Goal: Communication & Community: Participate in discussion

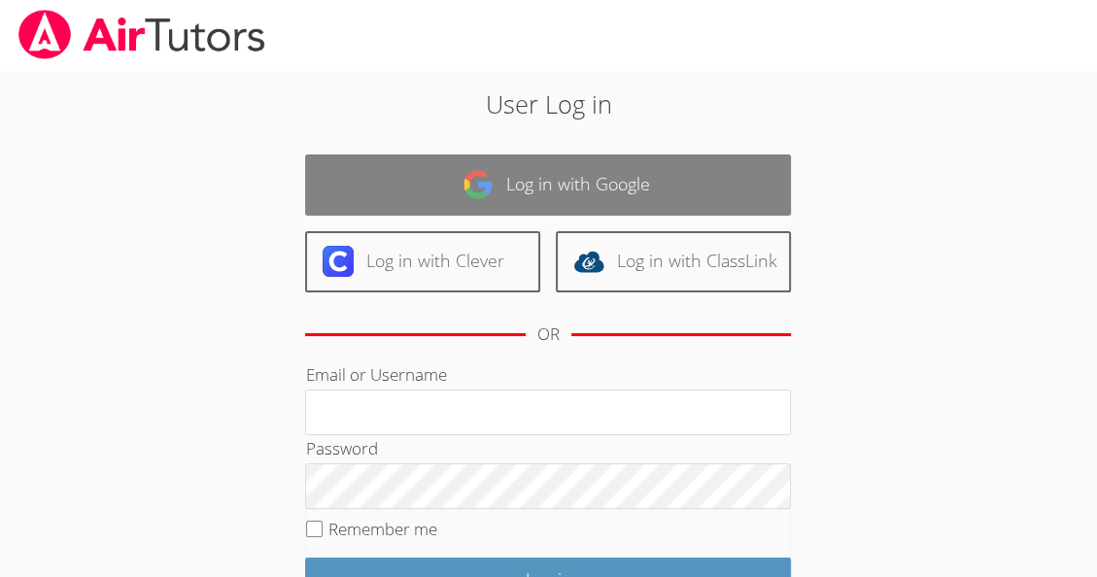
click at [462, 194] on img at bounding box center [477, 184] width 31 height 31
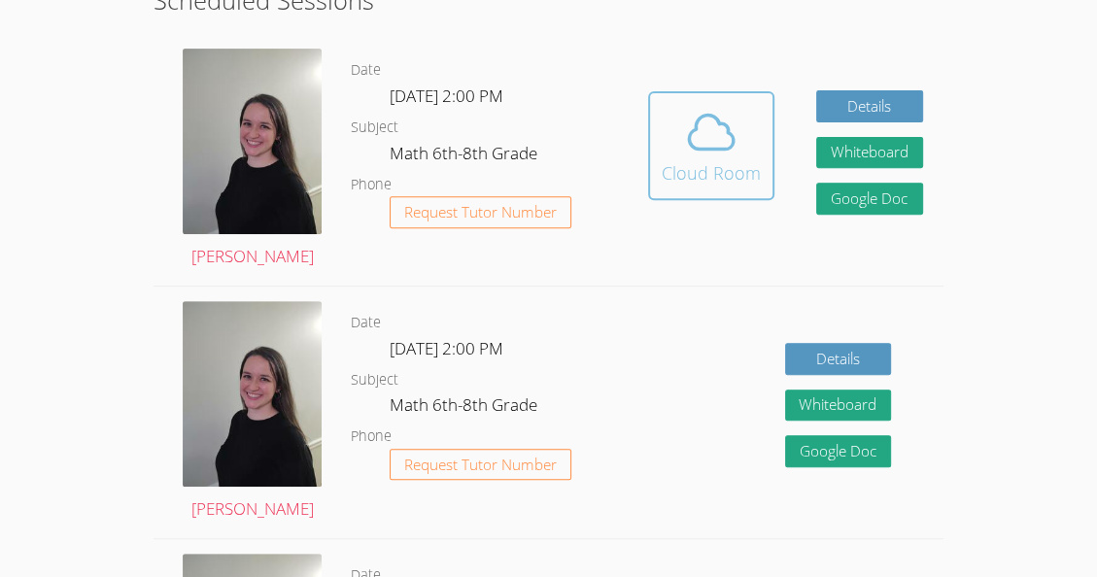
scroll to position [528, 0]
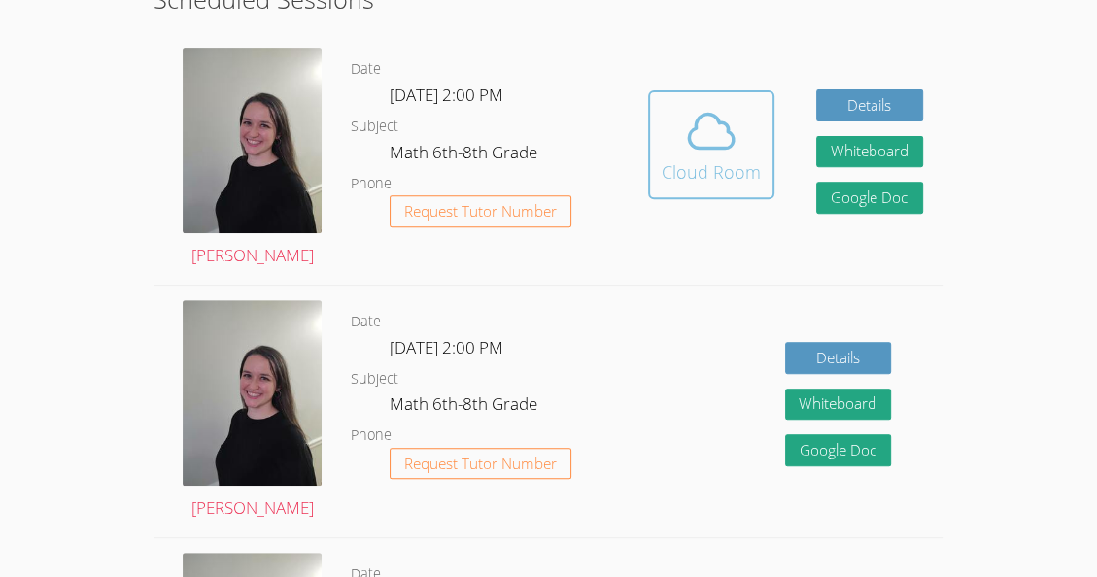
click at [709, 158] on div "Cloud Room" at bounding box center [711, 171] width 99 height 27
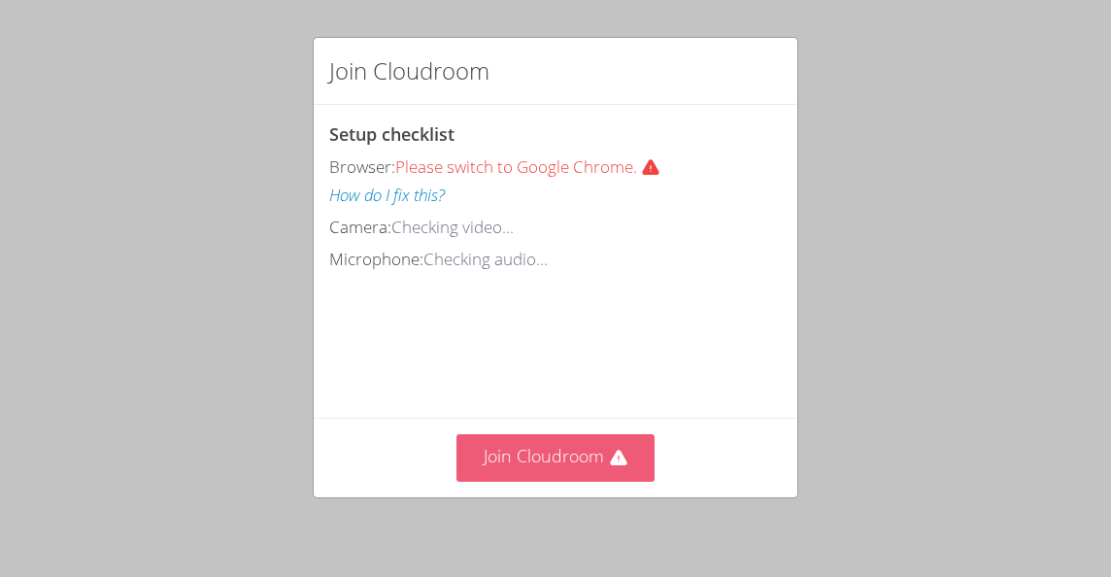
click at [577, 458] on button "Join Cloudroom" at bounding box center [556, 458] width 199 height 48
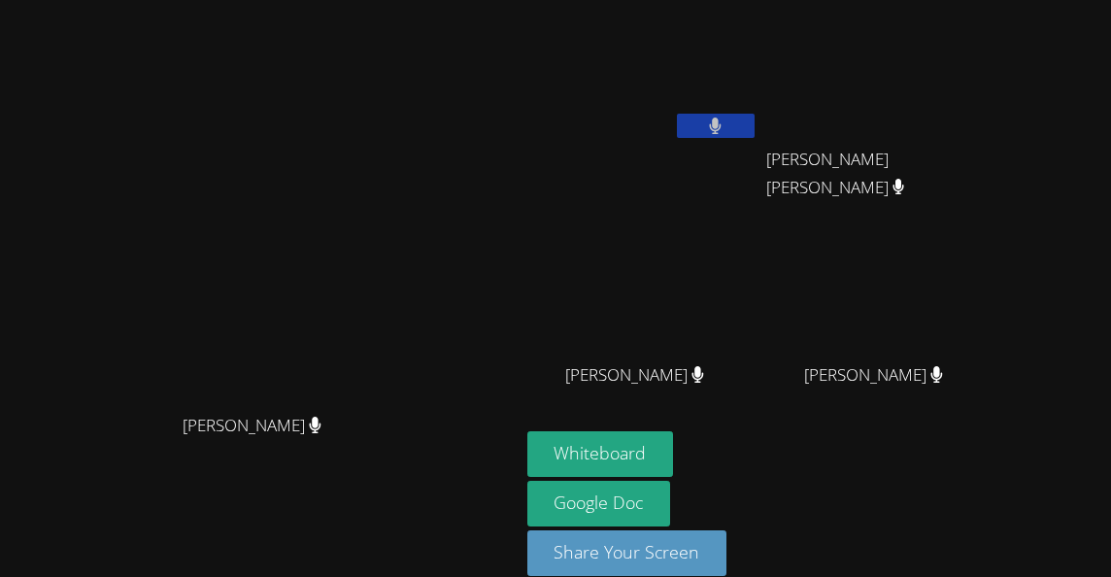
click at [730, 67] on video at bounding box center [642, 73] width 231 height 130
click at [755, 136] on div at bounding box center [716, 128] width 78 height 29
click at [755, 116] on button at bounding box center [716, 126] width 78 height 24
click at [759, 75] on video at bounding box center [642, 73] width 231 height 130
click at [715, 6] on aside "Nicarli Reneville Leo Ranjel Arriaga Roblero Leo Ranjel Arriaga Roblero Erwin T…" at bounding box center [763, 301] width 486 height 603
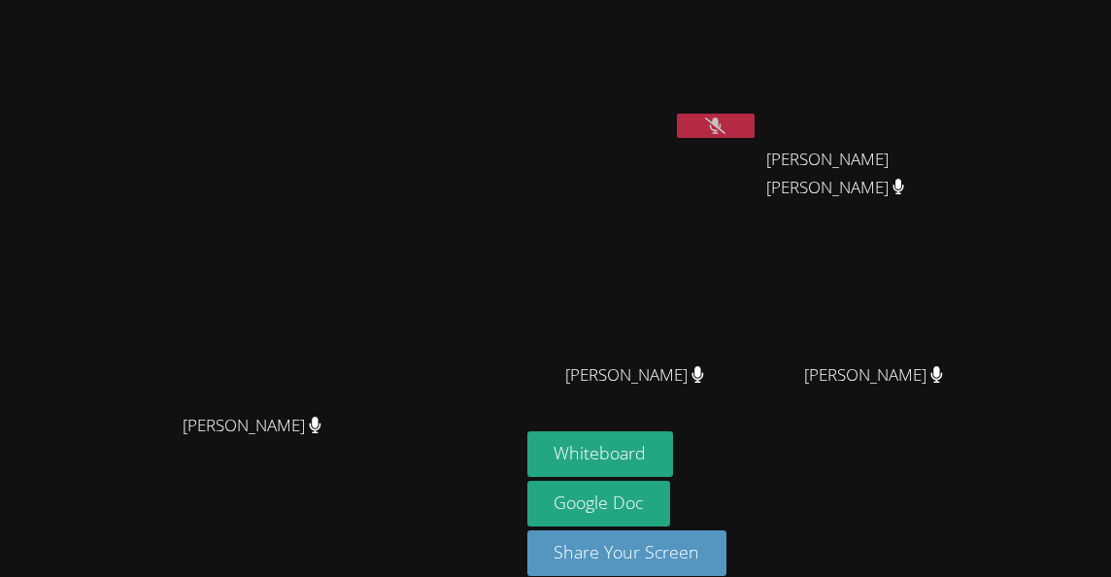
click at [728, 67] on video at bounding box center [642, 73] width 231 height 130
click at [734, 40] on video at bounding box center [642, 73] width 231 height 130
click at [750, 63] on video at bounding box center [642, 73] width 231 height 130
click at [671, 496] on link "Google Doc" at bounding box center [599, 504] width 144 height 46
click at [674, 449] on button "Whiteboard" at bounding box center [600, 454] width 147 height 46
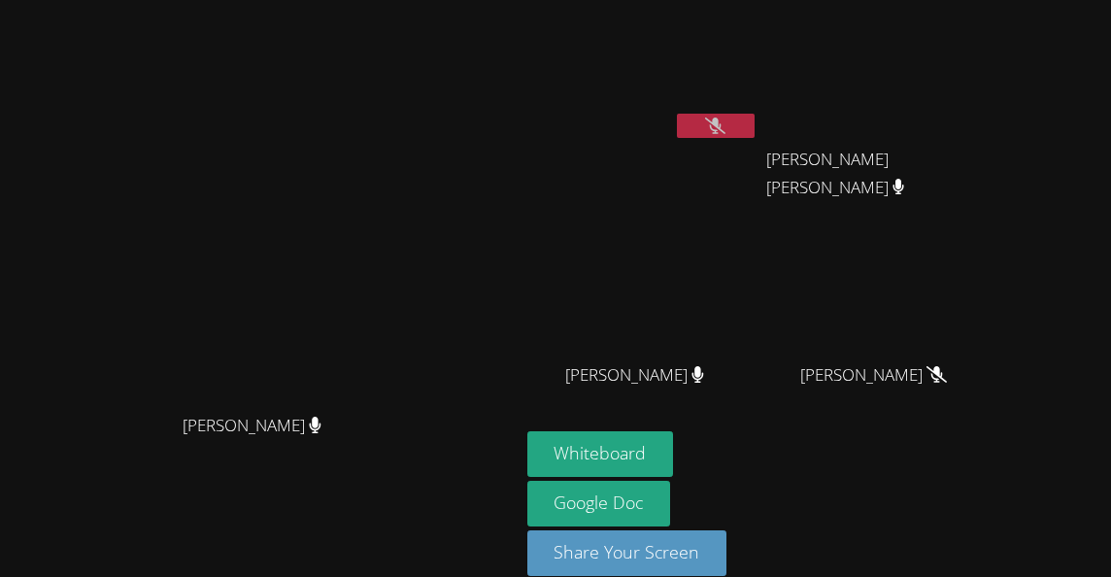
click at [726, 126] on icon at bounding box center [715, 126] width 20 height 17
drag, startPoint x: 806, startPoint y: 126, endPoint x: 783, endPoint y: 112, distance: 27.5
click at [759, 112] on div "Nicarli Reneville" at bounding box center [642, 77] width 231 height 139
click at [722, 118] on icon at bounding box center [715, 126] width 13 height 17
drag, startPoint x: 1032, startPoint y: 157, endPoint x: 899, endPoint y: 419, distance: 293.3
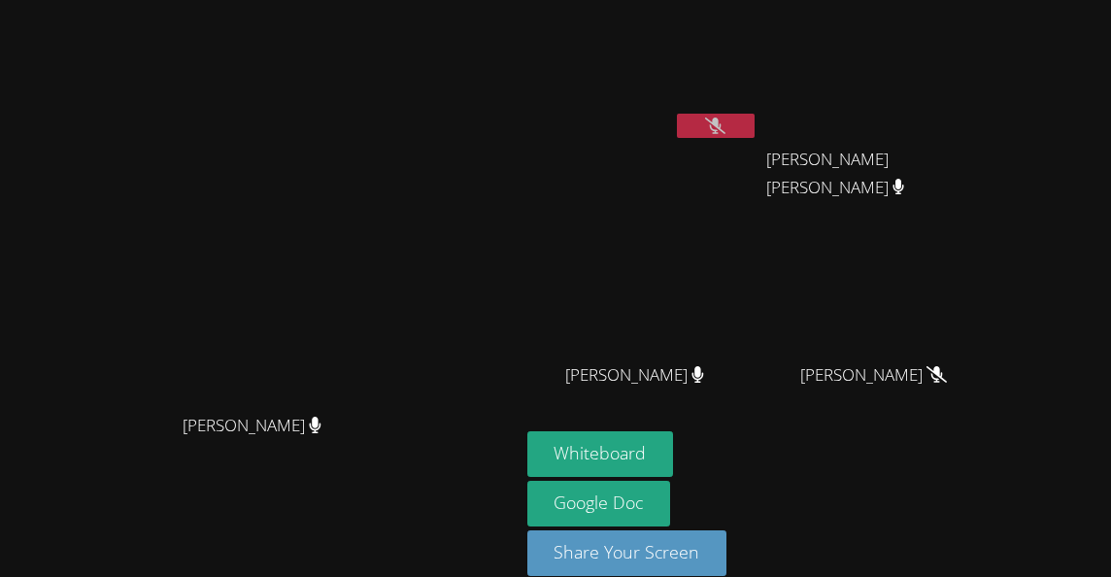
click at [899, 419] on aside "Nicarli Reneville Leo Ranjel Arriaga Roblero Leo Ranjel Arriaga Roblero Erwin T…" at bounding box center [763, 301] width 486 height 603
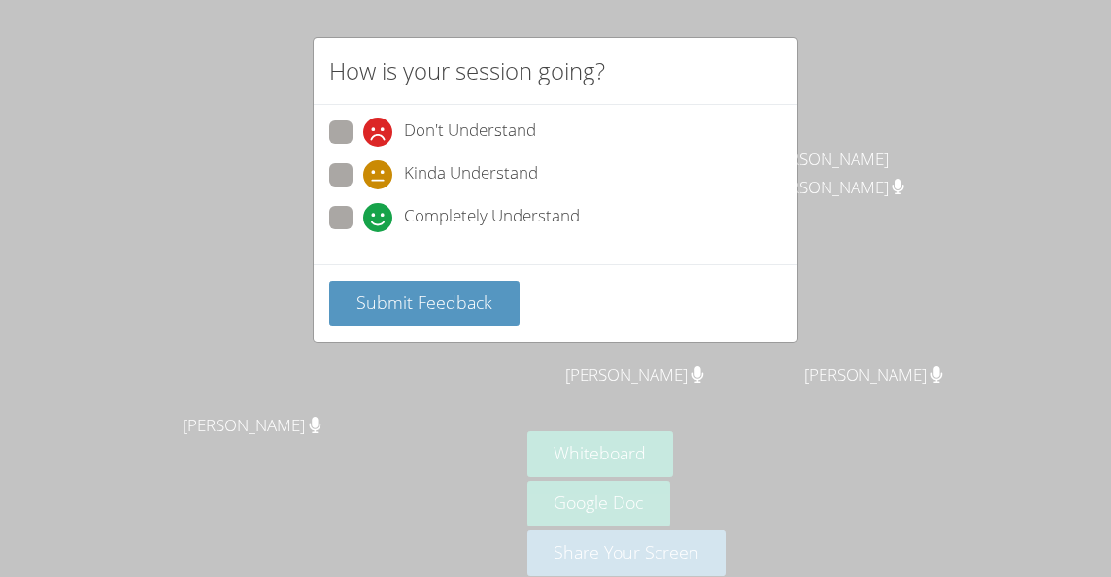
click at [363, 232] on span at bounding box center [363, 232] width 0 height 0
click at [363, 207] on input "Completely Understand" at bounding box center [371, 214] width 17 height 17
radio input "true"
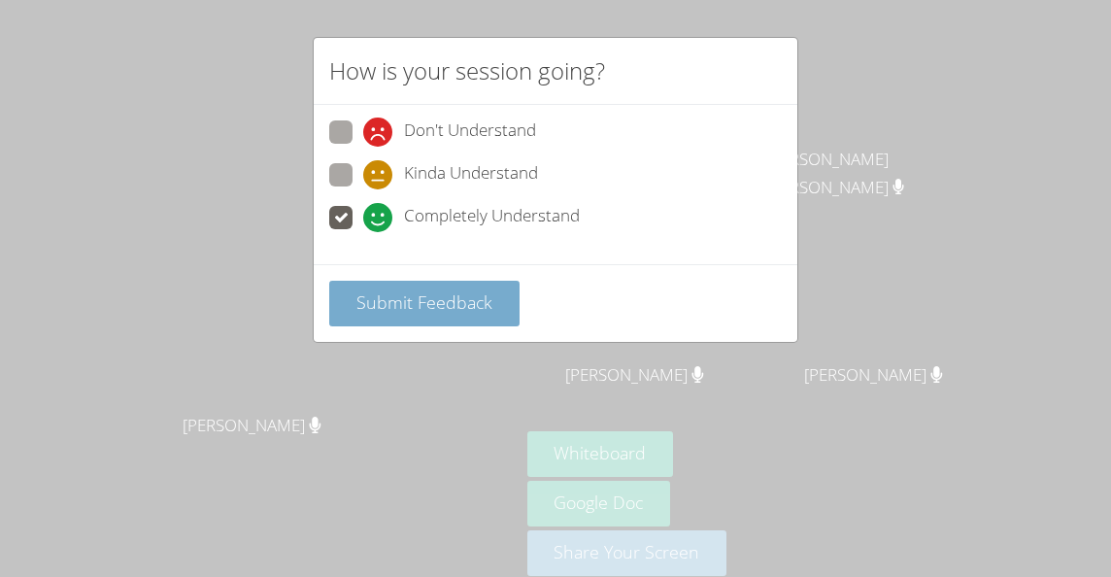
click at [420, 309] on span "Submit Feedback" at bounding box center [425, 301] width 136 height 23
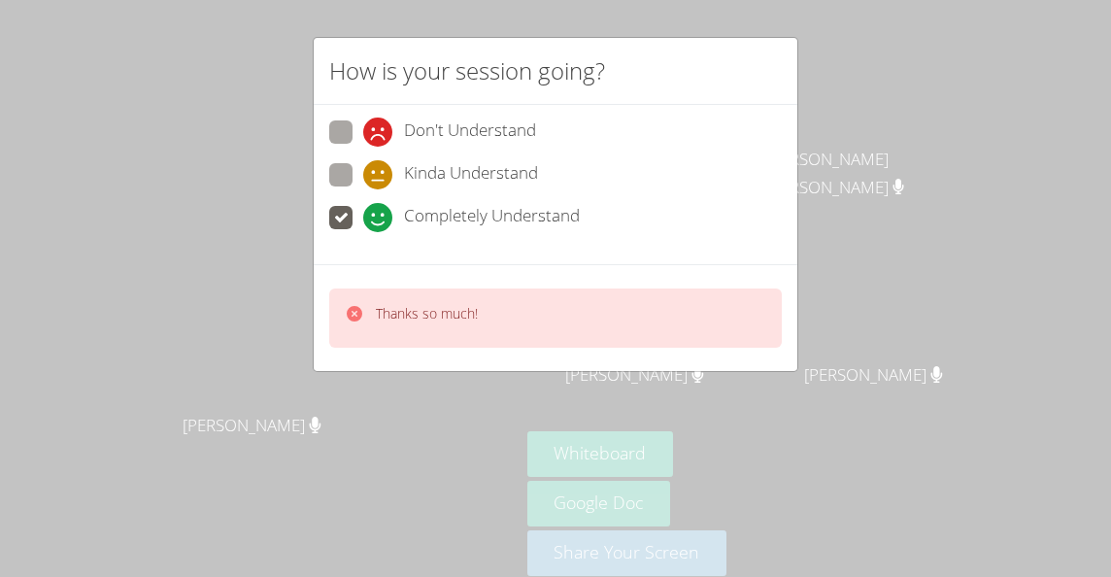
click at [923, 366] on div "How is your session going? Don't Understand Kinda Understand Completely Underst…" at bounding box center [555, 288] width 1111 height 577
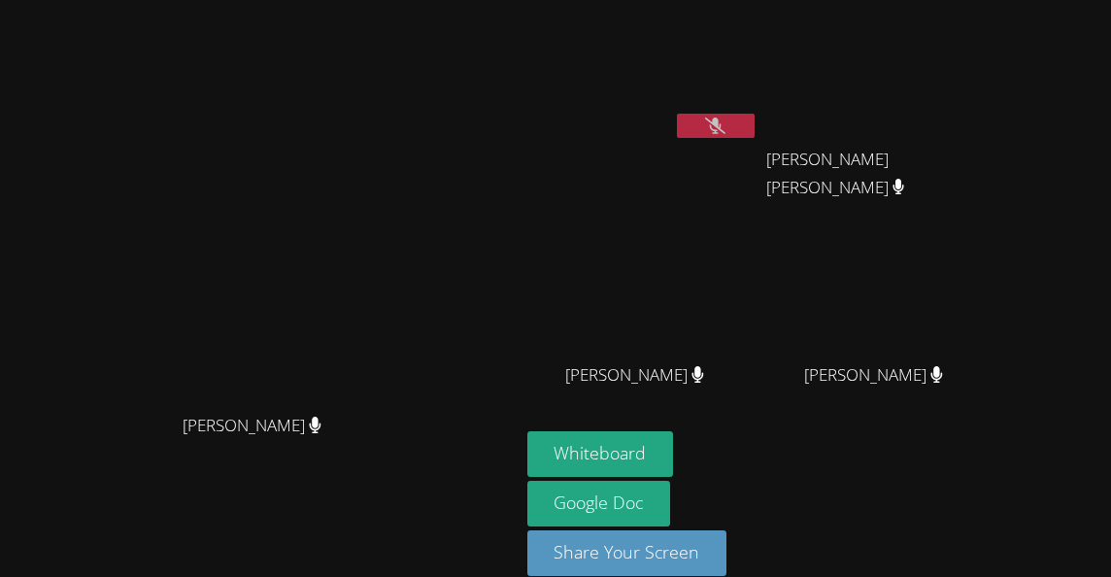
click at [755, 126] on button at bounding box center [716, 126] width 78 height 24
click at [755, 119] on button at bounding box center [716, 126] width 78 height 24
click at [726, 127] on icon at bounding box center [715, 126] width 20 height 17
click at [755, 121] on button at bounding box center [716, 126] width 78 height 24
